Goal: Entertainment & Leisure: Consume media (video, audio)

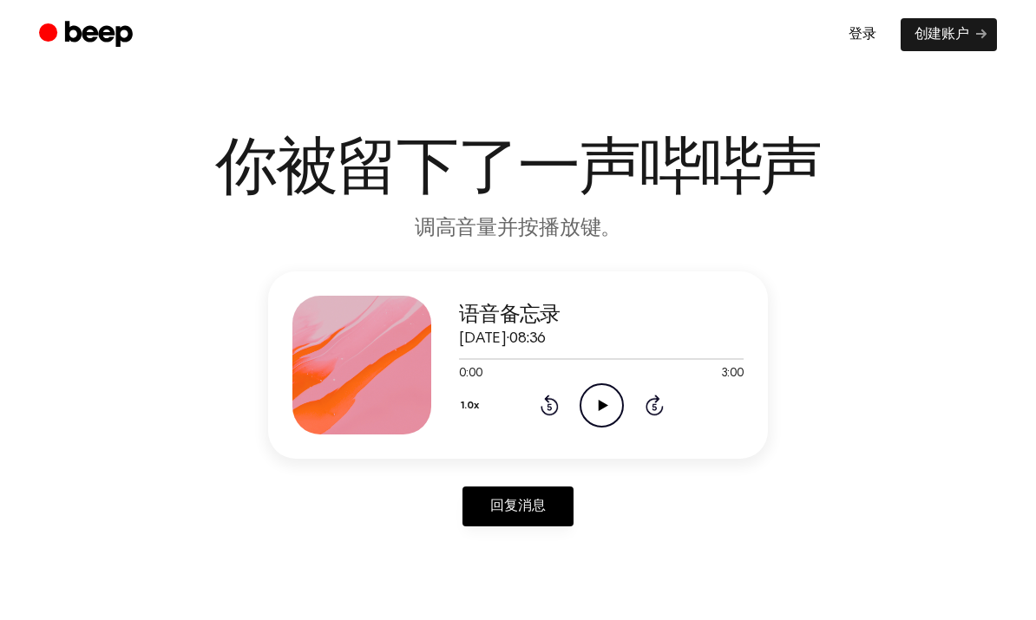
click at [596, 410] on icon "Play Audio" at bounding box center [602, 405] width 44 height 44
click at [646, 413] on icon "Skip 5 seconds" at bounding box center [654, 405] width 19 height 23
click at [648, 413] on icon at bounding box center [655, 405] width 18 height 21
click at [659, 414] on icon at bounding box center [655, 405] width 18 height 21
click at [650, 412] on icon at bounding box center [655, 405] width 18 height 21
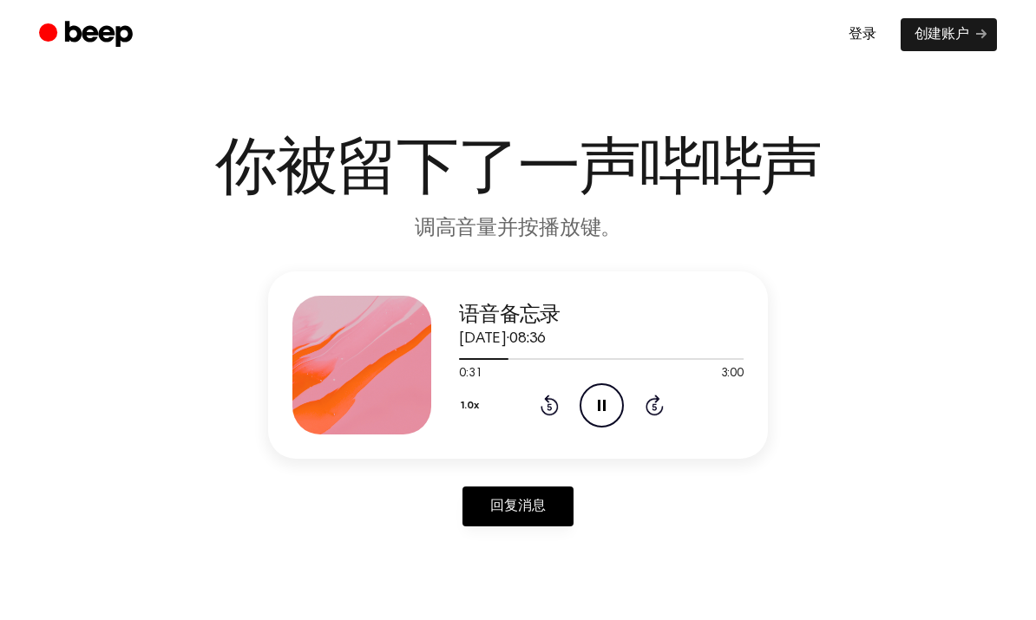
click at [660, 404] on icon "Skip 5 seconds" at bounding box center [654, 405] width 19 height 23
click at [554, 412] on icon at bounding box center [550, 405] width 18 height 21
click at [552, 408] on icon "Rewind 5 seconds" at bounding box center [549, 405] width 19 height 23
click at [646, 408] on icon at bounding box center [655, 405] width 18 height 21
click at [650, 406] on icon "Skip 5 seconds" at bounding box center [654, 405] width 19 height 23
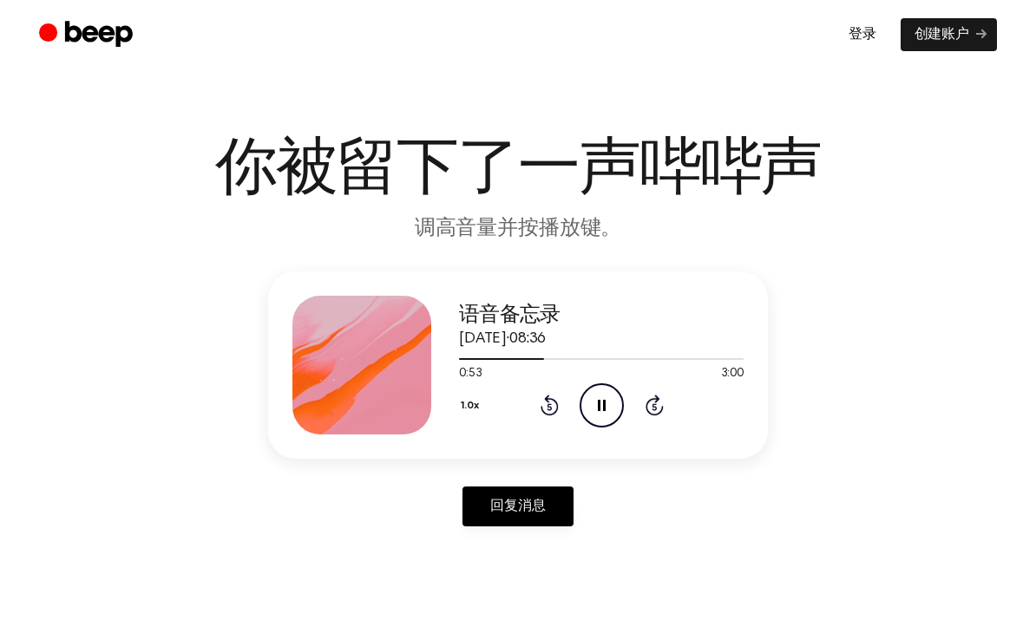
click at [534, 419] on div "1.0x Rewind 5 seconds Pause Audio Skip 5 seconds" at bounding box center [601, 405] width 285 height 44
click at [534, 418] on div "1.0x Rewind 5 seconds Pause Audio Skip 5 seconds" at bounding box center [601, 405] width 285 height 44
click at [553, 412] on icon "Rewind 5 seconds" at bounding box center [549, 405] width 19 height 23
click at [553, 411] on icon "Rewind 5 seconds" at bounding box center [549, 405] width 19 height 23
click at [552, 415] on icon at bounding box center [550, 405] width 18 height 21
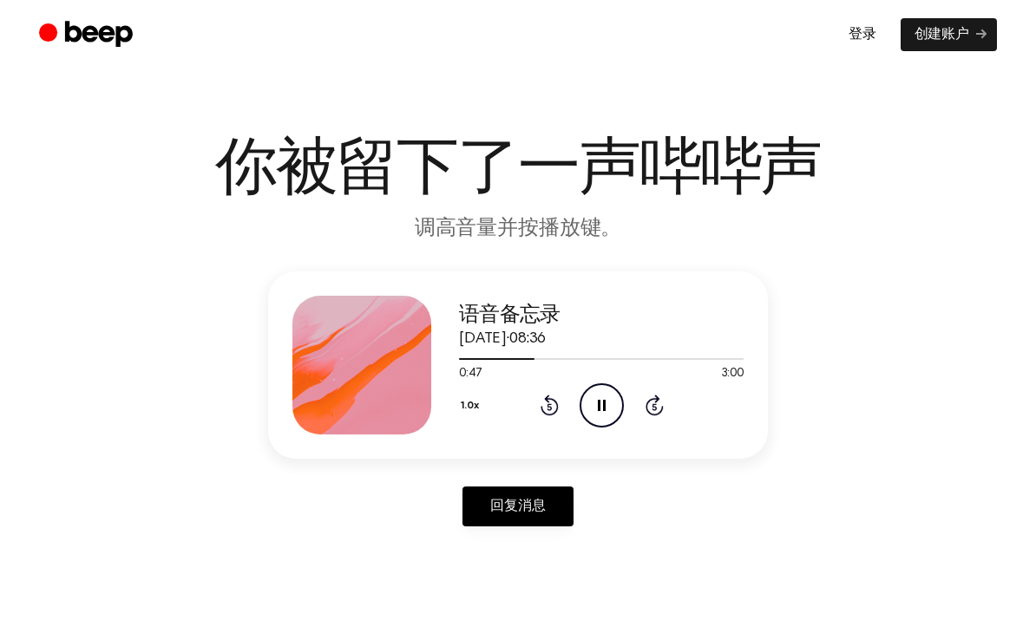
click at [546, 414] on icon at bounding box center [550, 405] width 18 height 21
click at [553, 406] on icon "Rewind 5 seconds" at bounding box center [549, 405] width 19 height 23
click at [472, 408] on font "1.0x" at bounding box center [470, 406] width 18 height 10
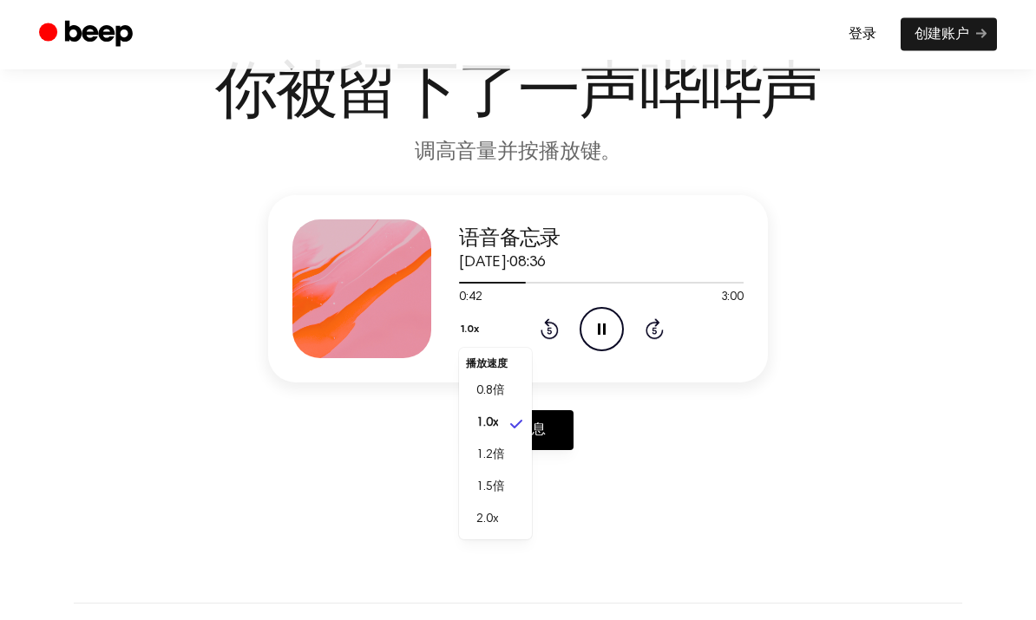
scroll to position [91, 0]
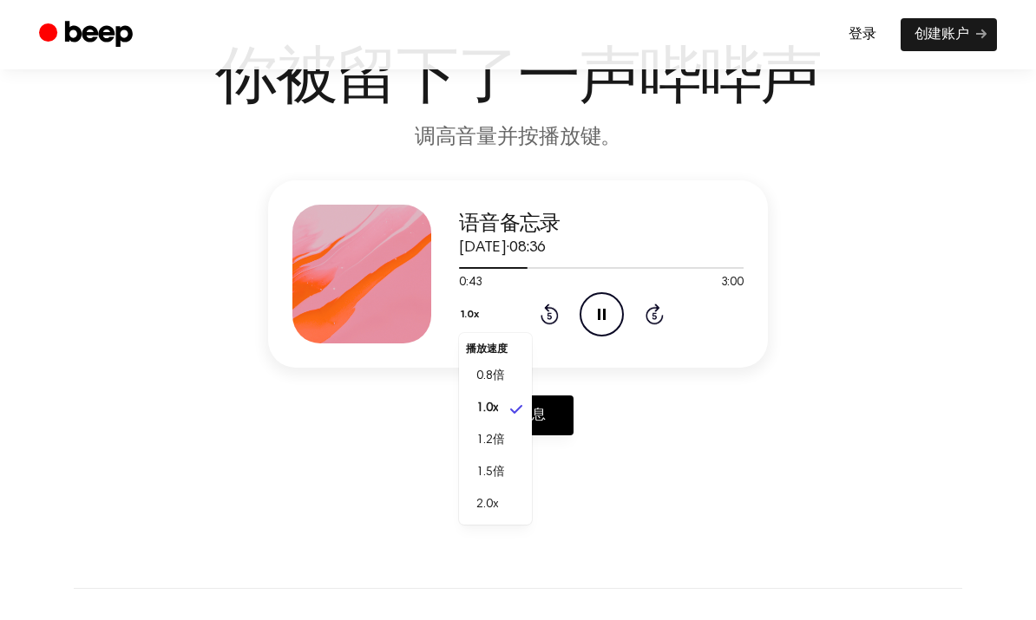
click at [474, 519] on li "2.0x" at bounding box center [495, 505] width 73 height 32
click at [589, 300] on icon "Pause Audio" at bounding box center [602, 314] width 44 height 44
click at [549, 320] on icon "Rewind 5 seconds" at bounding box center [549, 314] width 19 height 23
click at [590, 310] on icon "Play Audio" at bounding box center [602, 314] width 44 height 44
click at [605, 310] on icon at bounding box center [602, 314] width 8 height 11
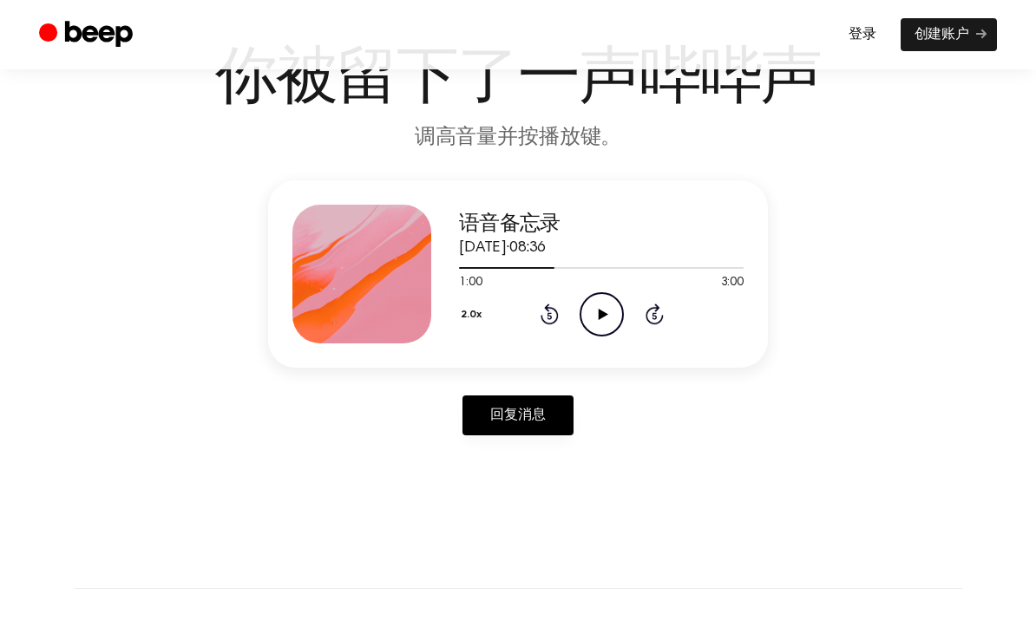
click at [556, 315] on icon at bounding box center [550, 314] width 18 height 21
click at [598, 318] on icon "Play Audio" at bounding box center [602, 314] width 44 height 44
click at [613, 304] on icon "Pause Audio" at bounding box center [602, 314] width 44 height 44
click at [600, 321] on icon "Play Audio" at bounding box center [602, 314] width 44 height 44
click at [580, 321] on icon "Pause Audio" at bounding box center [602, 314] width 44 height 44
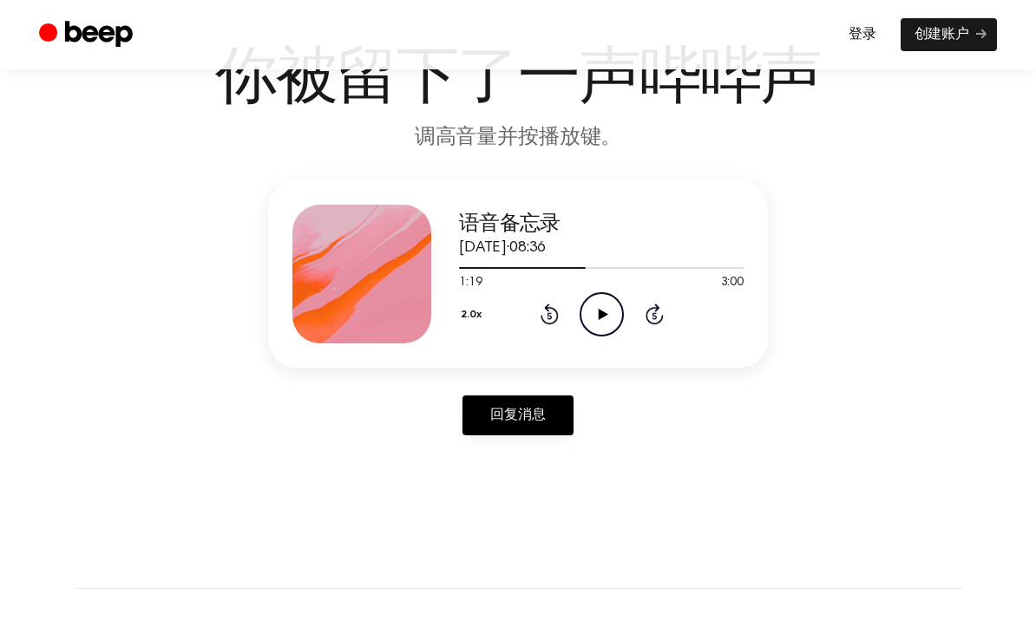
click at [551, 313] on icon at bounding box center [549, 316] width 4 height 7
click at [610, 305] on icon "Play Audio" at bounding box center [602, 314] width 44 height 44
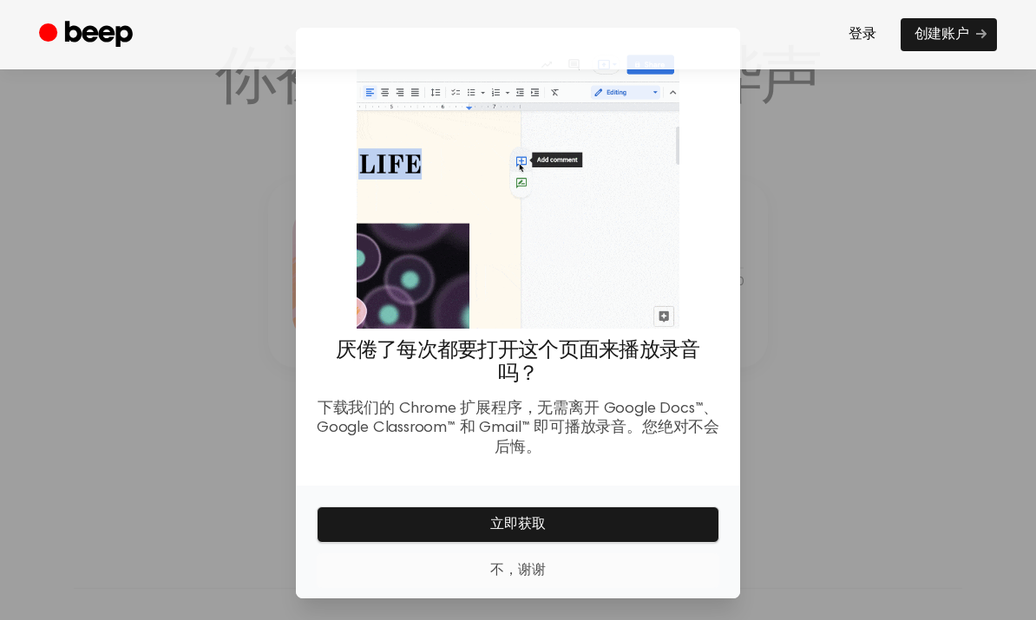
click at [504, 578] on font "不，谢谢" at bounding box center [518, 571] width 56 height 14
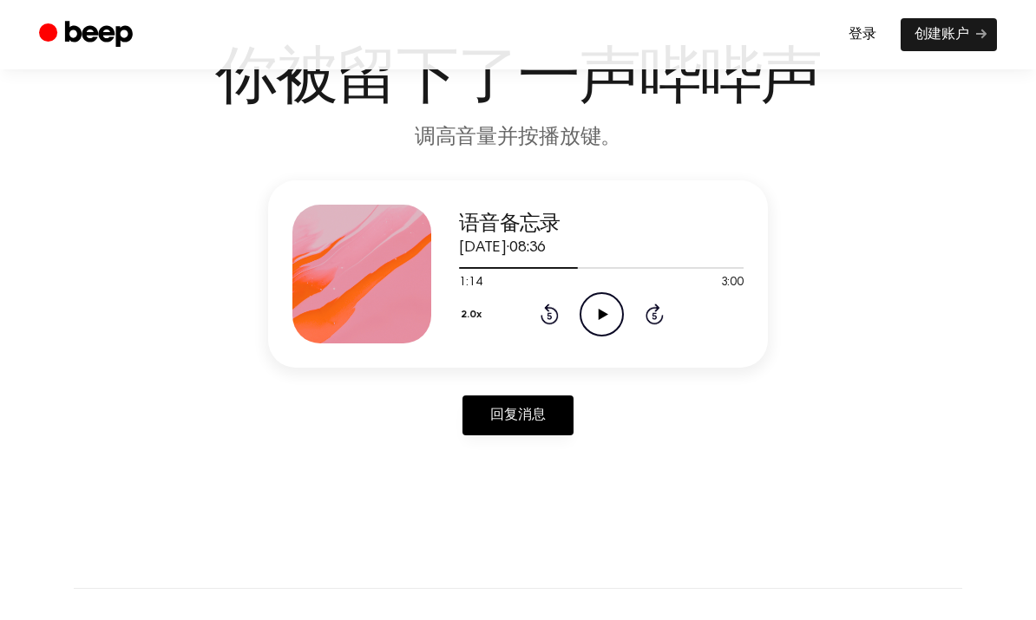
click at [609, 316] on icon "Play Audio" at bounding box center [602, 314] width 44 height 44
click at [610, 318] on icon "Pause Audio" at bounding box center [602, 314] width 44 height 44
click at [608, 310] on icon "Play Audio" at bounding box center [602, 314] width 44 height 44
click at [601, 300] on icon "Pause Audio" at bounding box center [602, 314] width 44 height 44
click at [585, 317] on icon "Play Audio" at bounding box center [602, 314] width 44 height 44
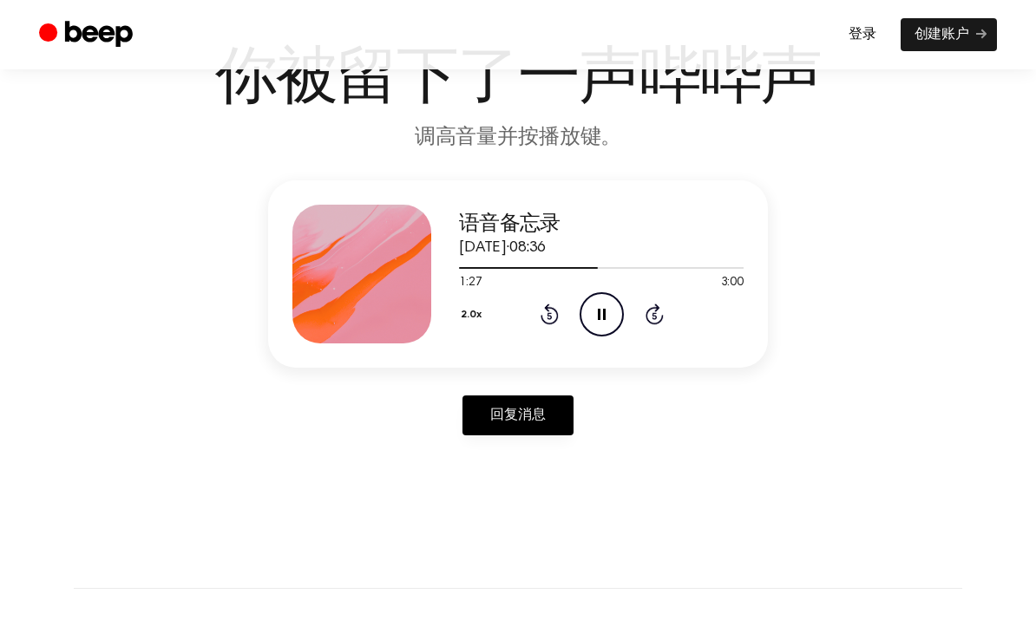
click at [594, 312] on icon "Pause Audio" at bounding box center [602, 314] width 44 height 44
click at [602, 301] on icon "Play Audio" at bounding box center [602, 314] width 44 height 44
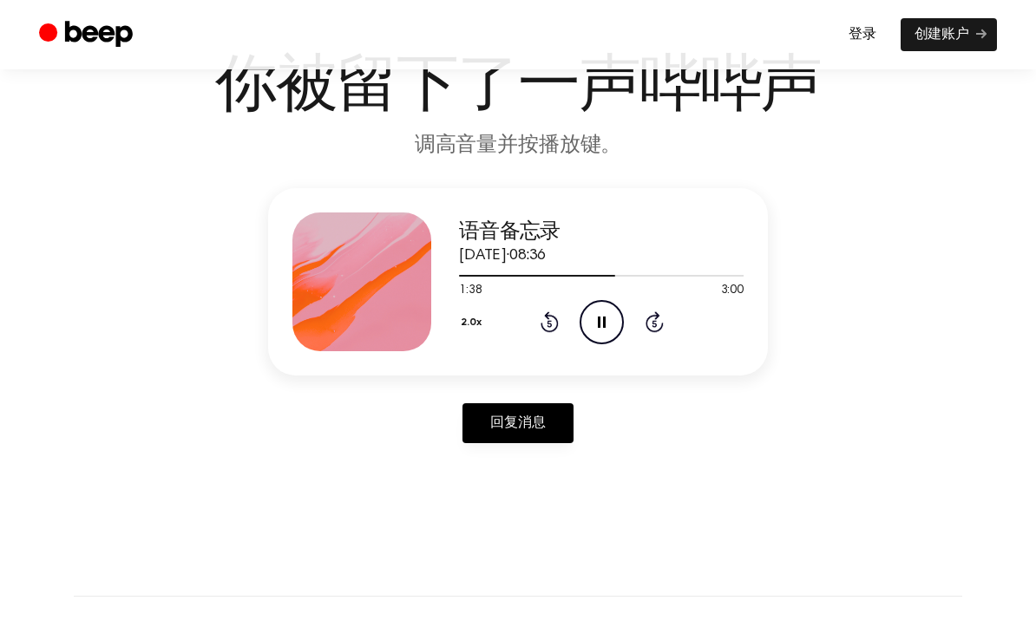
click at [538, 331] on div "2.0x Rewind 5 seconds Pause Audio Skip 5 seconds" at bounding box center [601, 322] width 285 height 44
click at [557, 317] on icon "Rewind 5 seconds" at bounding box center [549, 322] width 19 height 23
click at [554, 324] on icon "Rewind 5 seconds" at bounding box center [549, 322] width 19 height 23
click at [611, 342] on icon "Pause Audio" at bounding box center [602, 322] width 44 height 44
click at [540, 321] on icon "Rewind 5 seconds" at bounding box center [549, 322] width 19 height 23
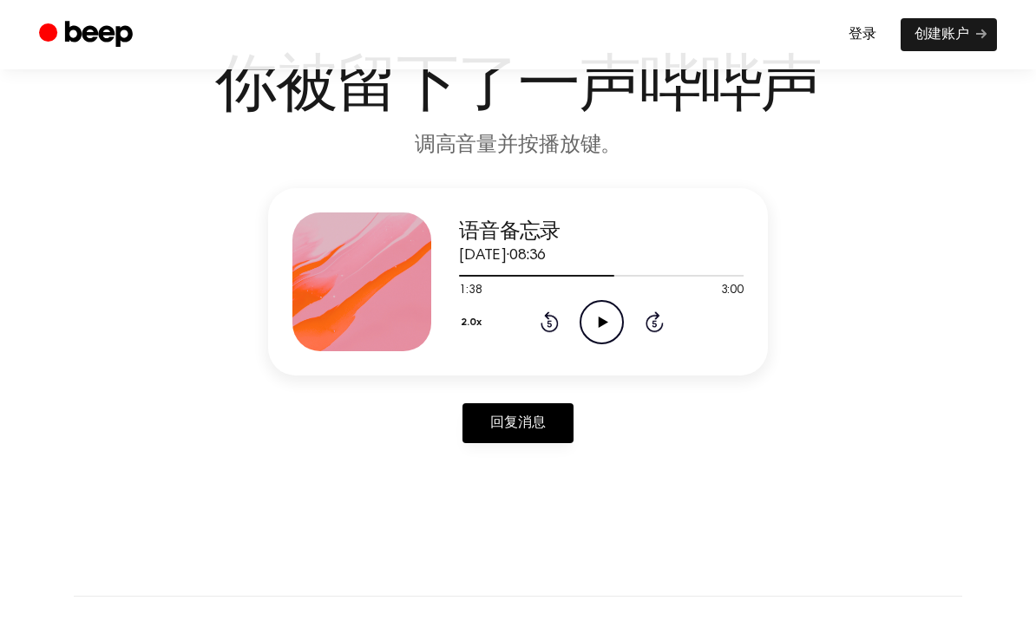
click at [537, 318] on div "2.0x Rewind 5 seconds Play Audio Skip 5 seconds" at bounding box center [601, 322] width 285 height 44
click at [554, 327] on icon "Rewind 5 seconds" at bounding box center [549, 322] width 19 height 23
click at [601, 323] on icon at bounding box center [603, 322] width 10 height 11
click at [573, 315] on div "2.0x Rewind 5 seconds Pause Audio Skip 5 seconds" at bounding box center [601, 322] width 285 height 44
click at [600, 318] on icon "Pause Audio" at bounding box center [602, 322] width 44 height 44
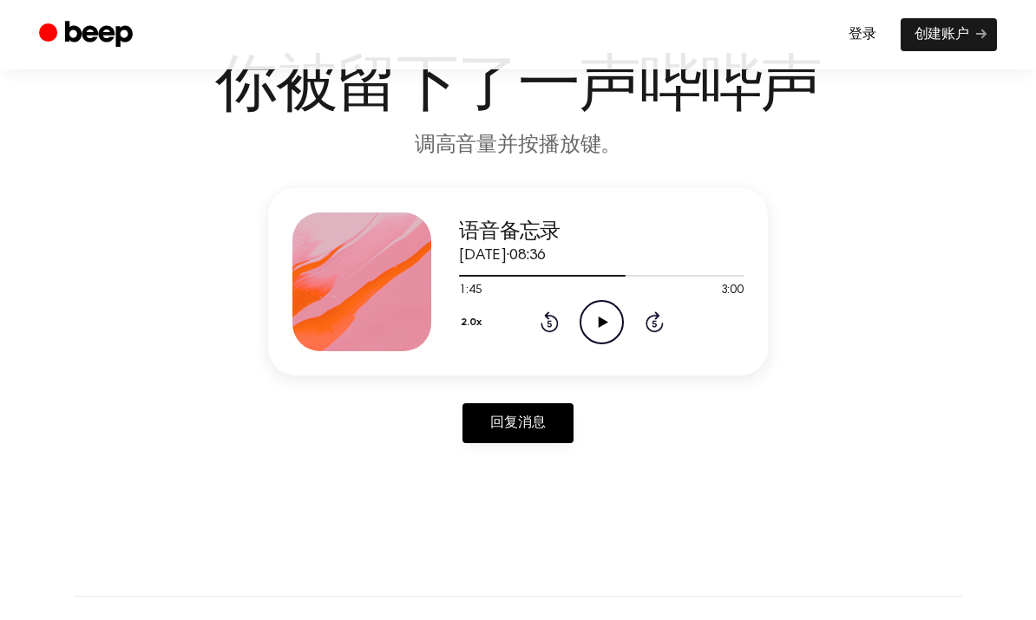
click at [622, 342] on icon "Play Audio" at bounding box center [602, 322] width 44 height 44
click at [588, 328] on icon "Pause Audio" at bounding box center [602, 322] width 44 height 44
click at [598, 327] on icon "Play Audio" at bounding box center [602, 322] width 44 height 44
click at [593, 320] on icon "Pause Audio" at bounding box center [602, 322] width 44 height 44
click at [533, 315] on div "2.0x Rewind 5 seconds Play Audio Skip 5 seconds" at bounding box center [601, 322] width 285 height 44
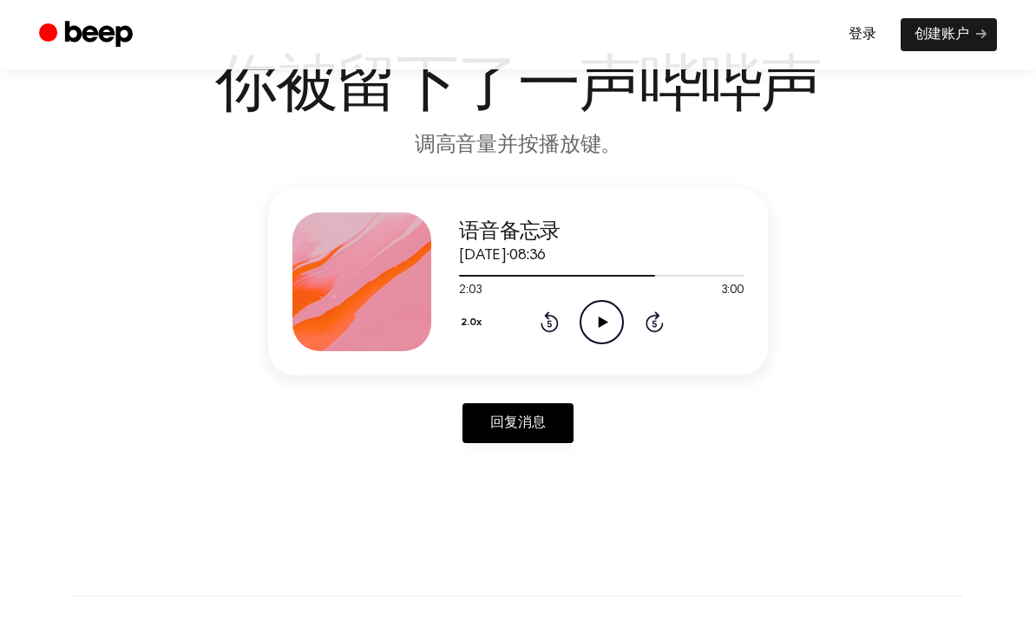
click at [532, 315] on div "2.0x Rewind 5 seconds Play Audio Skip 5 seconds" at bounding box center [601, 322] width 285 height 44
click at [558, 317] on icon "Rewind 5 seconds" at bounding box center [549, 322] width 19 height 23
click at [566, 325] on div "2.0x Rewind 5 seconds Play Audio Skip 5 seconds" at bounding box center [601, 322] width 285 height 44
click at [606, 315] on icon "Play Audio" at bounding box center [602, 322] width 44 height 44
click at [603, 313] on icon "Pause Audio" at bounding box center [602, 322] width 44 height 44
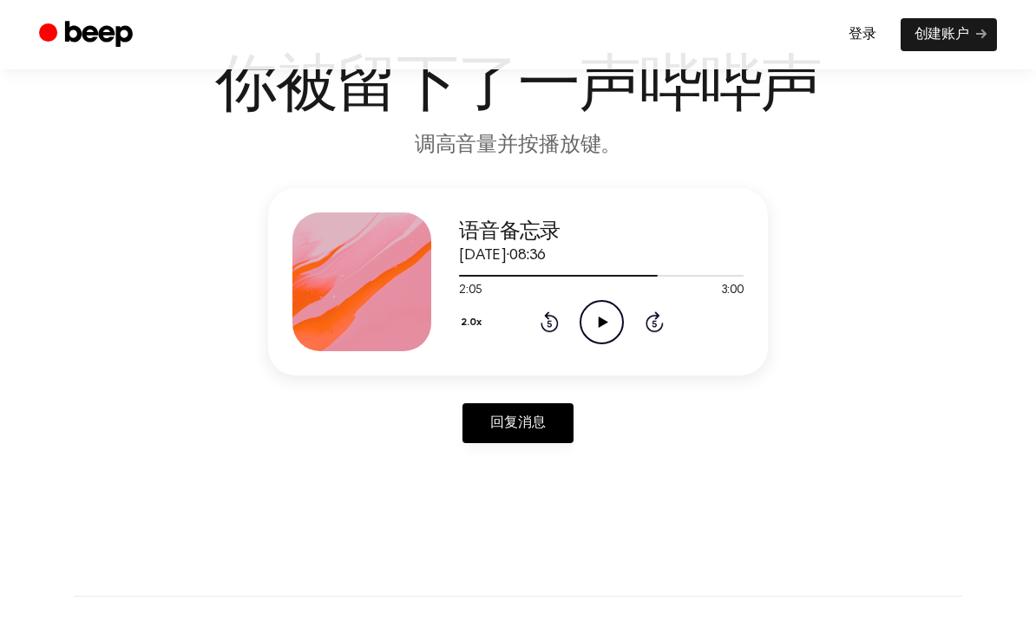
click at [588, 323] on icon "Play Audio" at bounding box center [602, 322] width 44 height 44
click at [529, 322] on div "2.0x Rewind 5 seconds Pause Audio Skip 5 seconds" at bounding box center [601, 322] width 285 height 44
click at [547, 328] on icon "Rewind 5 seconds" at bounding box center [549, 322] width 19 height 23
click at [552, 324] on icon "Rewind 5 seconds" at bounding box center [549, 322] width 19 height 23
click at [632, 336] on div "2.0x Rewind 5 seconds Pause Audio Skip 5 seconds" at bounding box center [601, 322] width 285 height 44
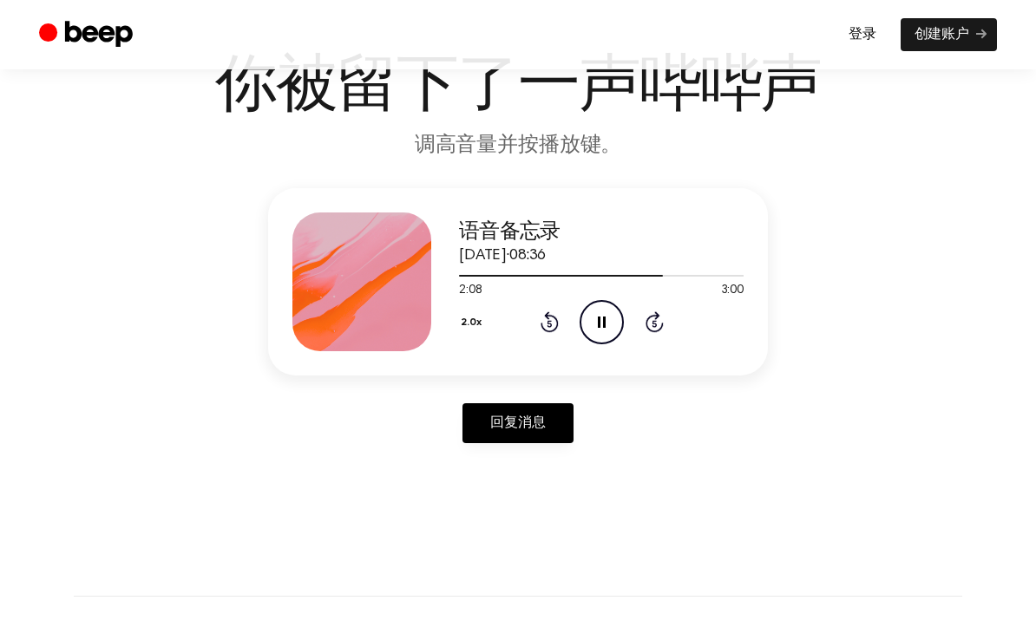
click at [589, 321] on icon "Pause Audio" at bounding box center [602, 322] width 44 height 44
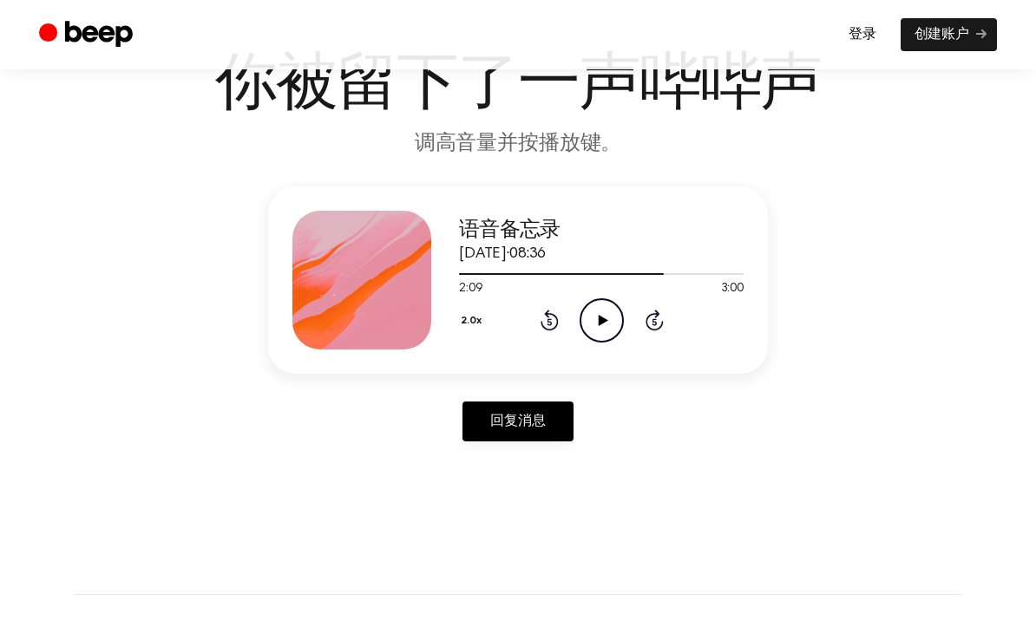
click at [597, 321] on icon "Play Audio" at bounding box center [602, 320] width 44 height 44
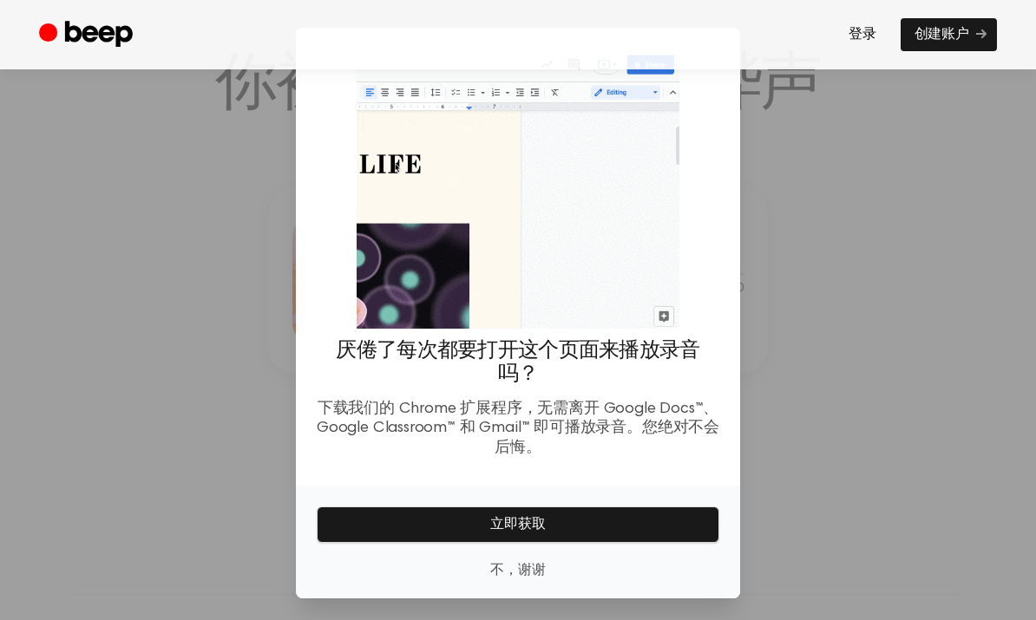
click at [223, 215] on div at bounding box center [518, 310] width 1036 height 620
click at [509, 578] on font "不，谢谢" at bounding box center [518, 571] width 56 height 14
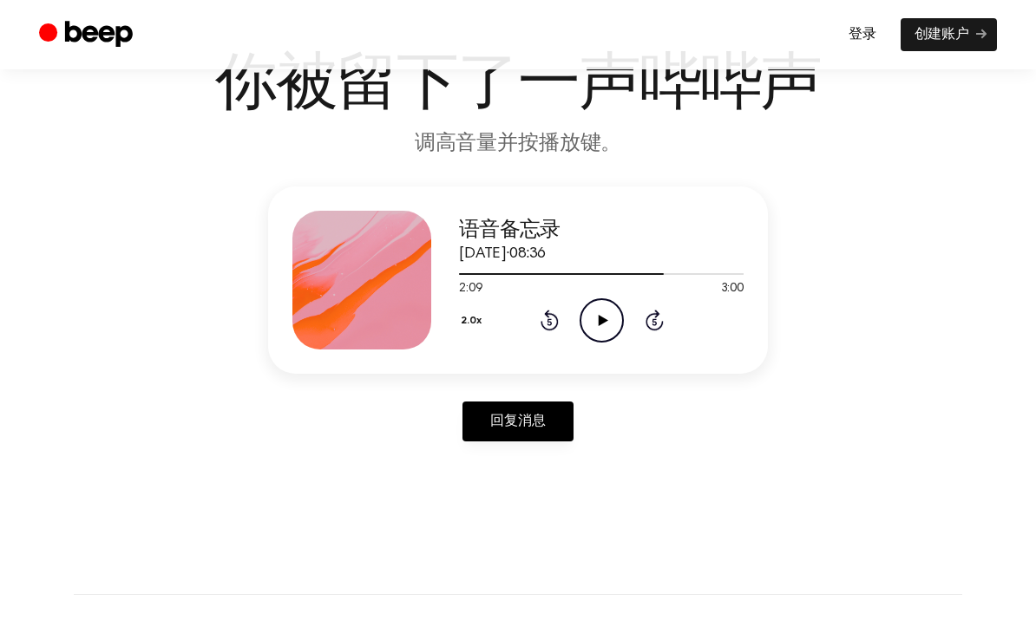
click at [592, 317] on icon "Play Audio" at bounding box center [602, 320] width 44 height 44
click at [608, 316] on icon "Pause Audio" at bounding box center [602, 320] width 44 height 44
click at [597, 320] on icon "Play Audio" at bounding box center [602, 320] width 44 height 44
click at [596, 323] on icon "Pause Audio" at bounding box center [602, 320] width 44 height 44
click at [550, 329] on icon at bounding box center [550, 320] width 18 height 21
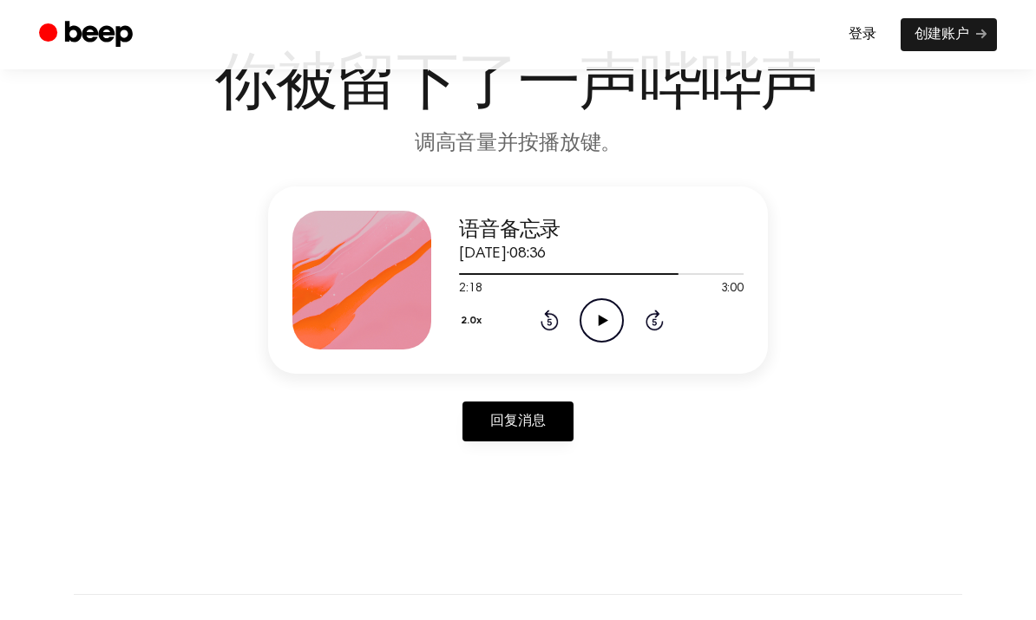
click at [554, 324] on icon "Rewind 5 seconds" at bounding box center [549, 320] width 19 height 23
click at [617, 323] on icon "Play Audio" at bounding box center [602, 320] width 44 height 44
click at [610, 323] on icon "Pause Audio" at bounding box center [602, 320] width 44 height 44
click at [604, 323] on icon "Play Audio" at bounding box center [602, 320] width 44 height 44
click at [596, 315] on icon "Pause Audio" at bounding box center [602, 320] width 44 height 44
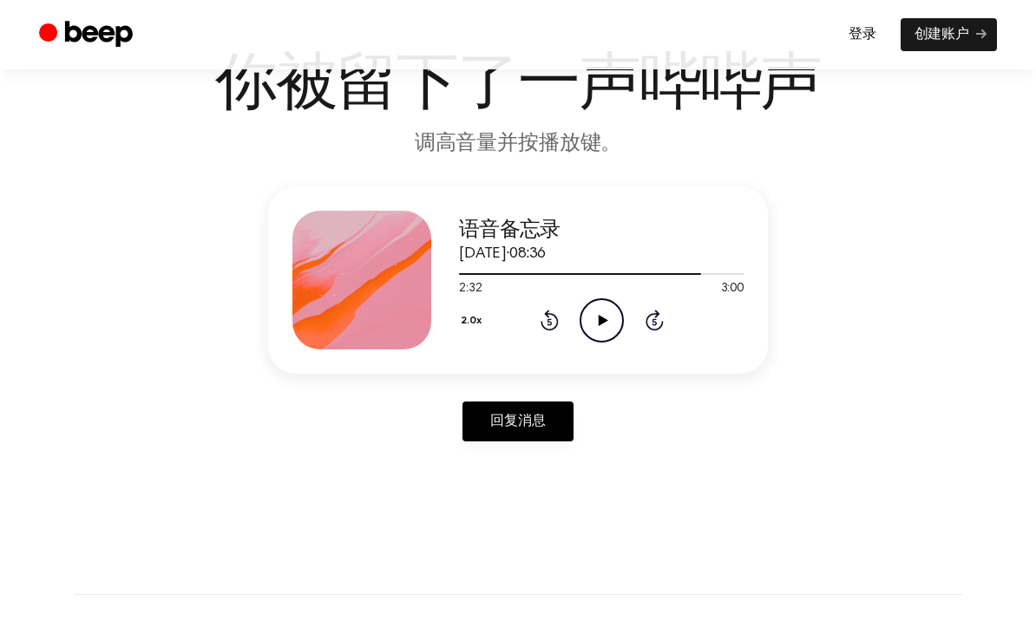
click at [605, 312] on icon "Play Audio" at bounding box center [602, 320] width 44 height 44
click at [604, 320] on icon at bounding box center [602, 320] width 8 height 11
click at [608, 338] on icon "Play Audio" at bounding box center [602, 320] width 44 height 44
click at [574, 309] on div "2.0x Rewind 5 seconds Pause Audio Skip 5 seconds" at bounding box center [601, 320] width 285 height 44
click at [574, 308] on div "2.0x Rewind 5 seconds Pause Audio Skip 5 seconds" at bounding box center [601, 320] width 285 height 44
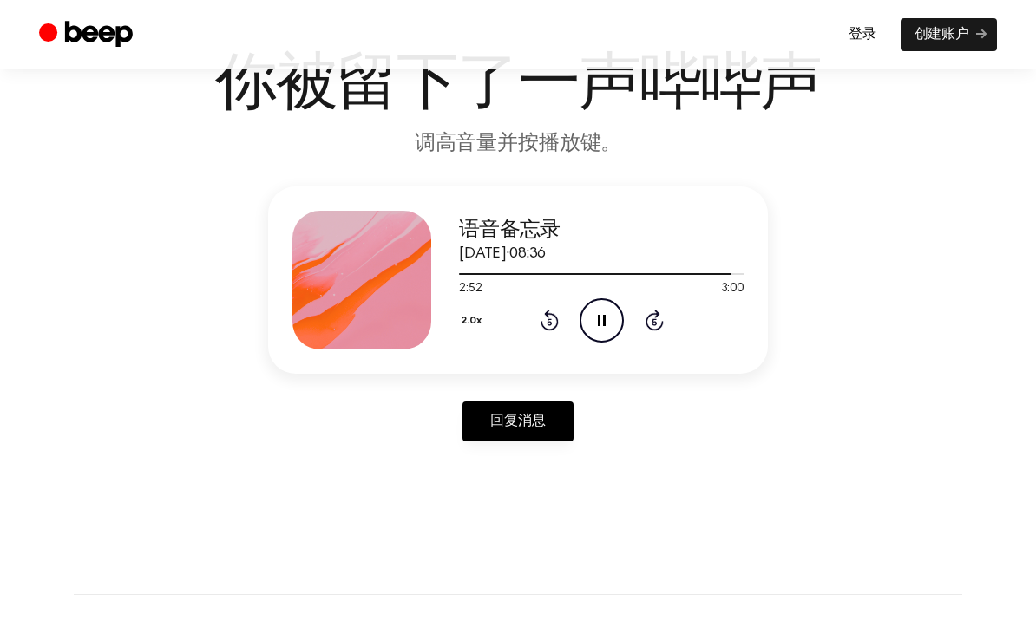
click at [580, 320] on circle at bounding box center [601, 320] width 43 height 43
click at [580, 319] on circle at bounding box center [601, 320] width 43 height 43
click at [598, 316] on icon at bounding box center [602, 320] width 8 height 11
click at [553, 318] on icon "Rewind 5 seconds" at bounding box center [549, 320] width 19 height 23
click at [606, 325] on icon "Play Audio" at bounding box center [602, 320] width 44 height 44
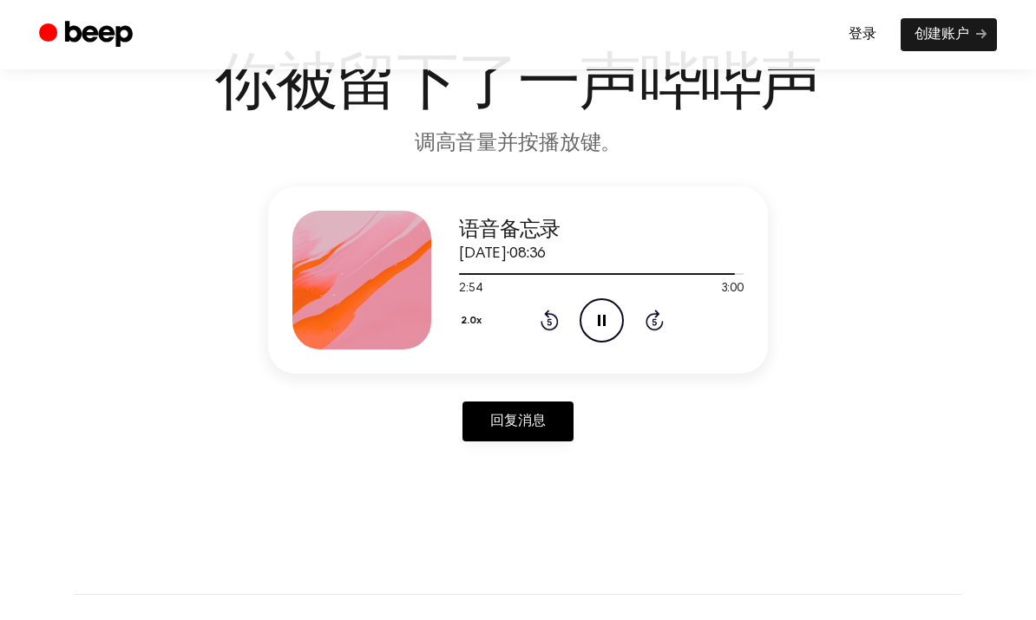
click at [608, 322] on icon "Pause Audio" at bounding box center [602, 320] width 44 height 44
click at [606, 305] on icon "Play Audio" at bounding box center [602, 320] width 44 height 44
